Goal: Task Accomplishment & Management: Use online tool/utility

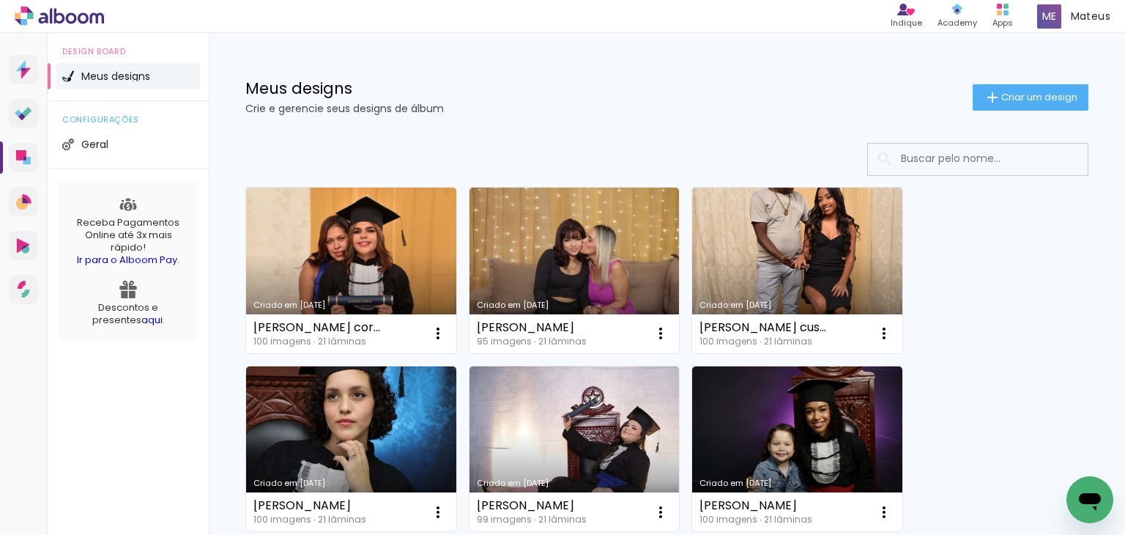
click at [985, 163] on input at bounding box center [998, 159] width 209 height 30
click at [965, 163] on input at bounding box center [998, 159] width 209 height 30
click at [927, 160] on input at bounding box center [998, 159] width 209 height 30
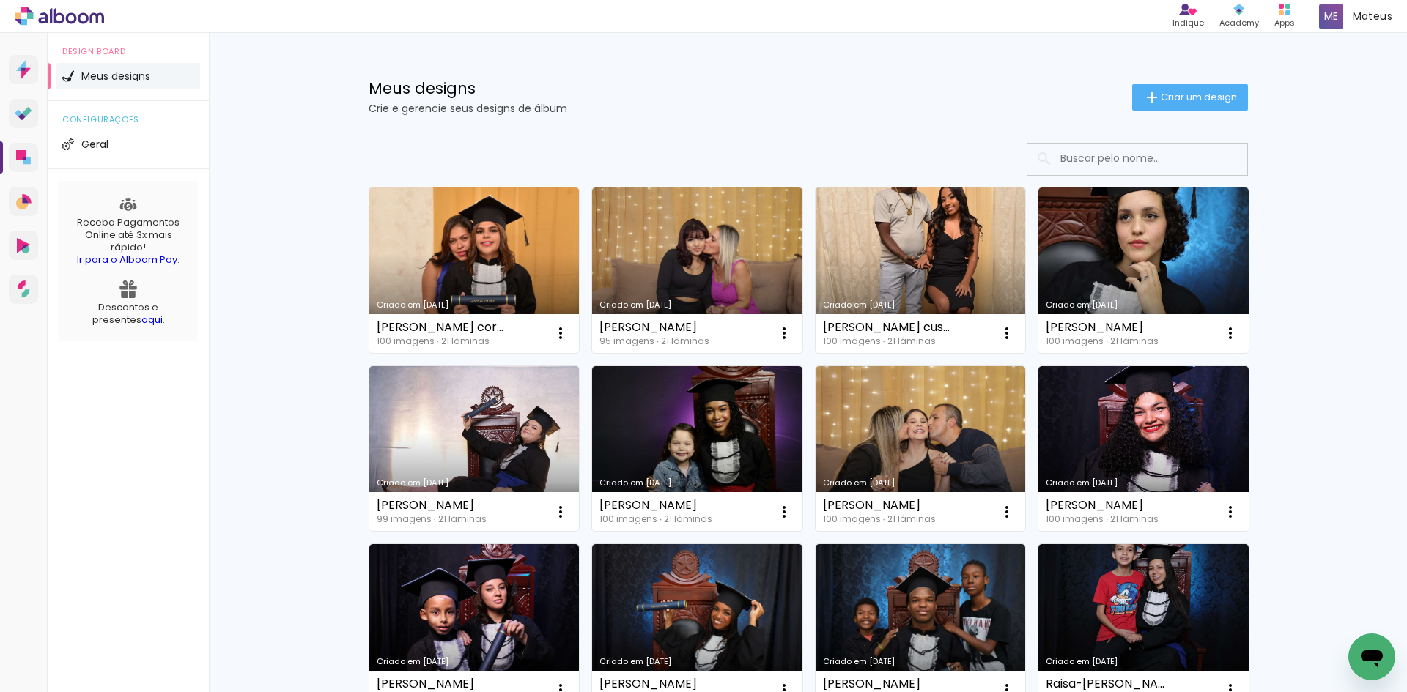
click at [1125, 166] on input at bounding box center [1157, 159] width 209 height 30
click at [1108, 160] on input at bounding box center [1157, 159] width 209 height 30
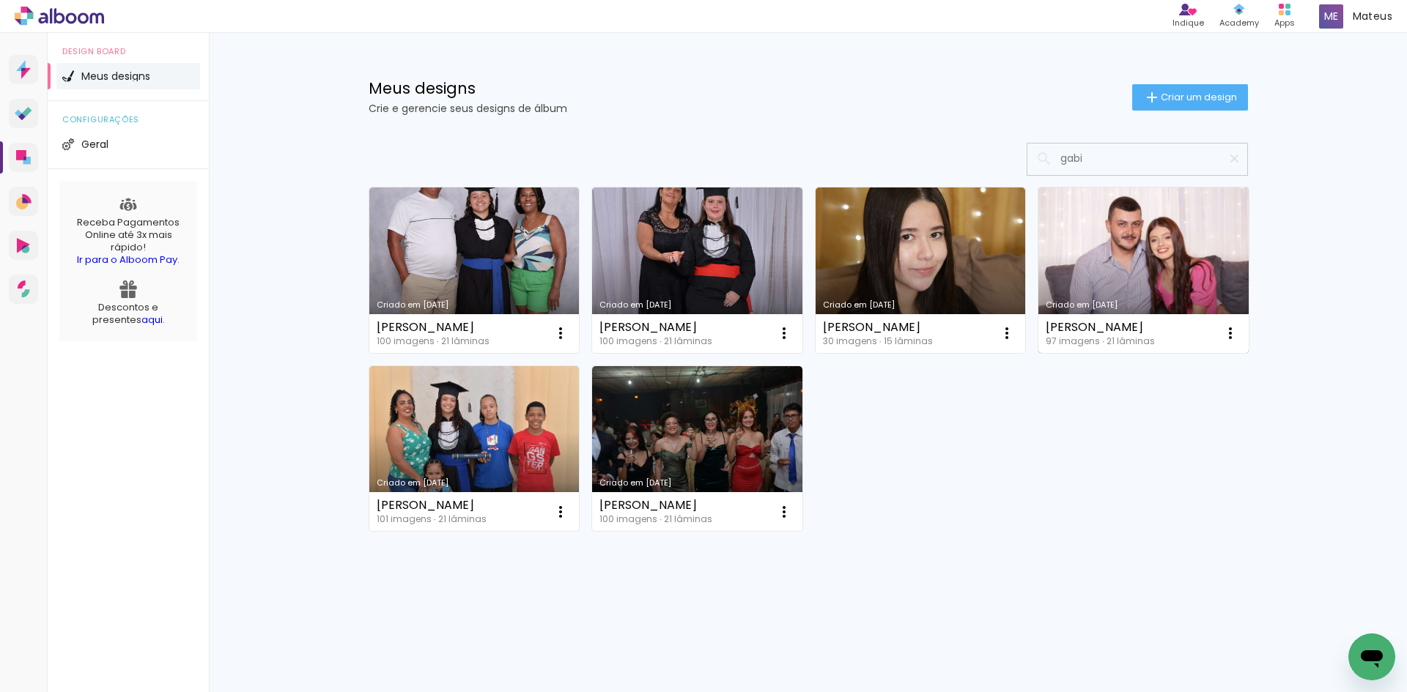
type input "gabi"
type paper-input "gabi"
click at [1125, 245] on link "Criado em 30/09/25" at bounding box center [1143, 271] width 210 height 166
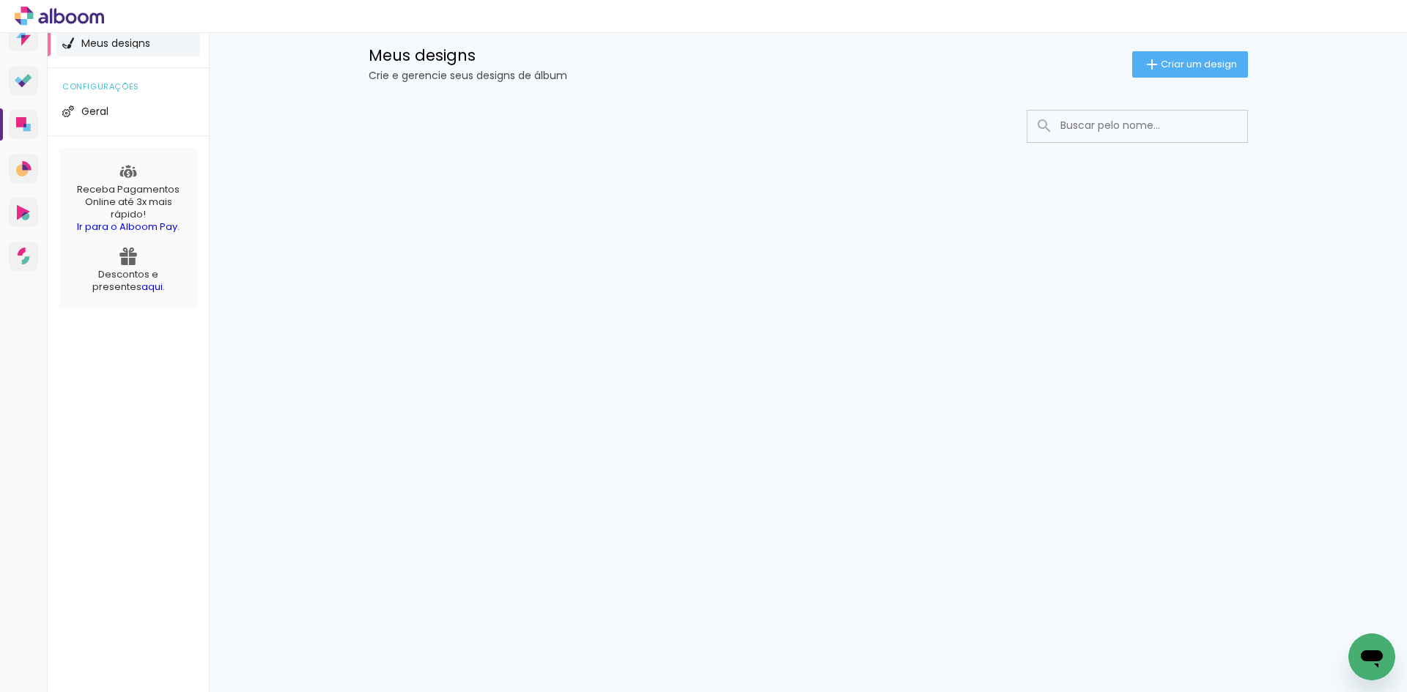
drag, startPoint x: 1144, startPoint y: 106, endPoint x: 1147, endPoint y: 117, distance: 12.3
click at [1146, 115] on div at bounding box center [808, 170] width 953 height 150
click at [1147, 117] on input at bounding box center [1157, 126] width 209 height 30
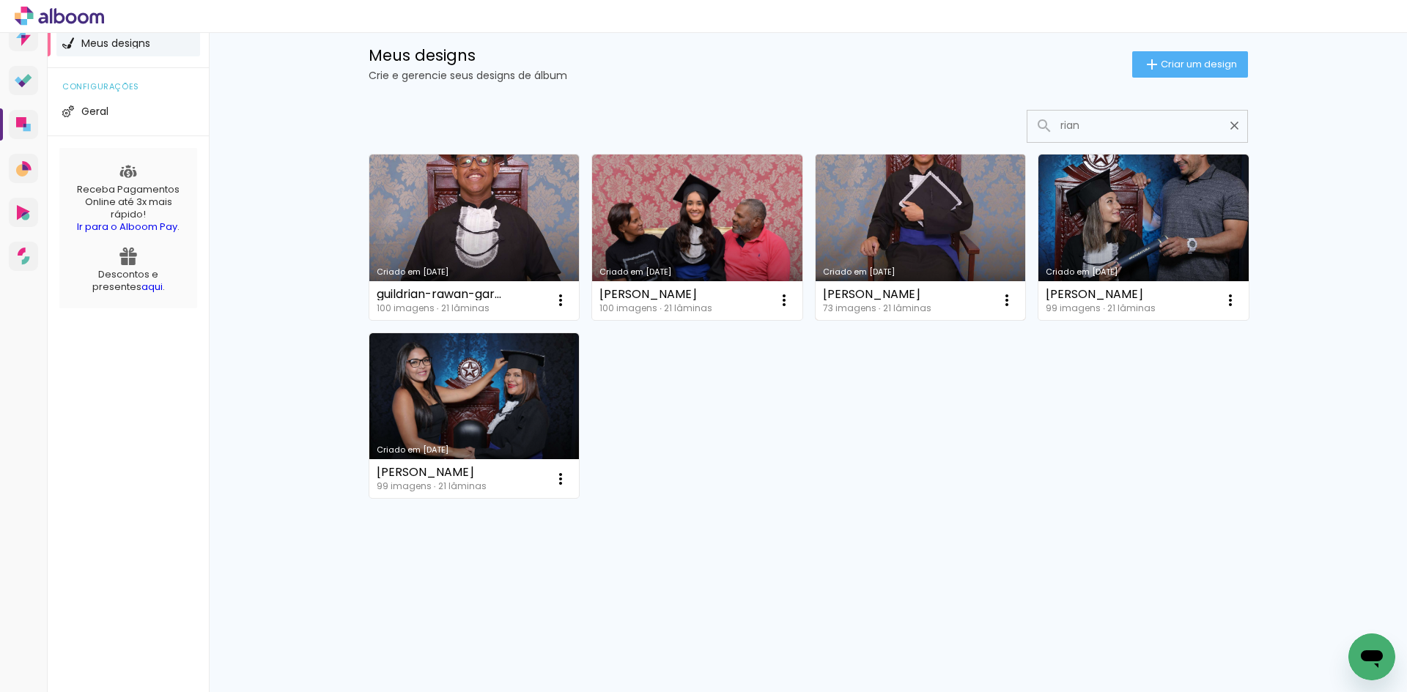
type input "rian"
type paper-input "rian"
click at [896, 199] on link "Criado em 17/09/25" at bounding box center [921, 238] width 210 height 166
